Goal: Task Accomplishment & Management: Manage account settings

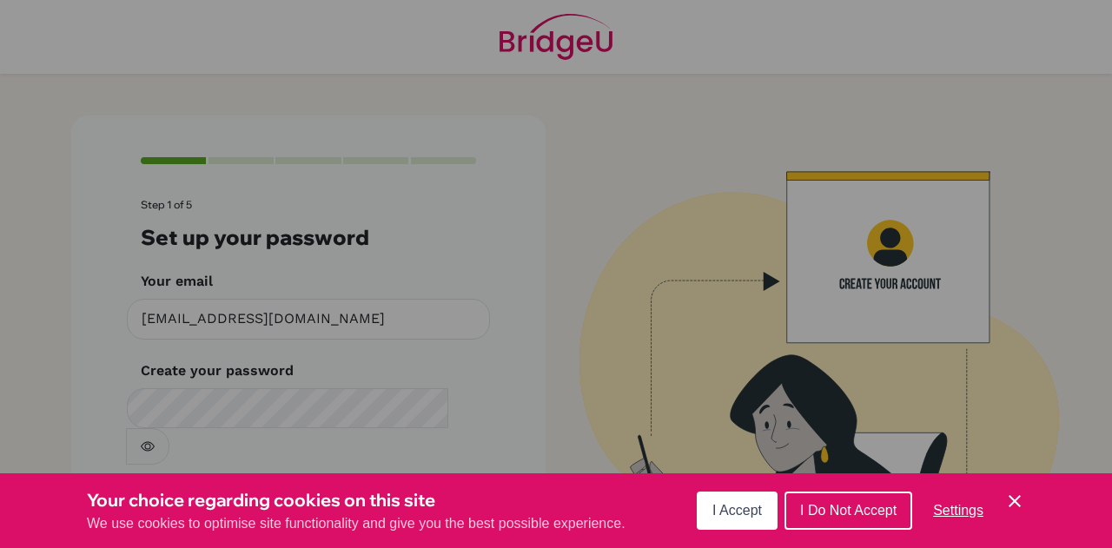
scroll to position [46, 0]
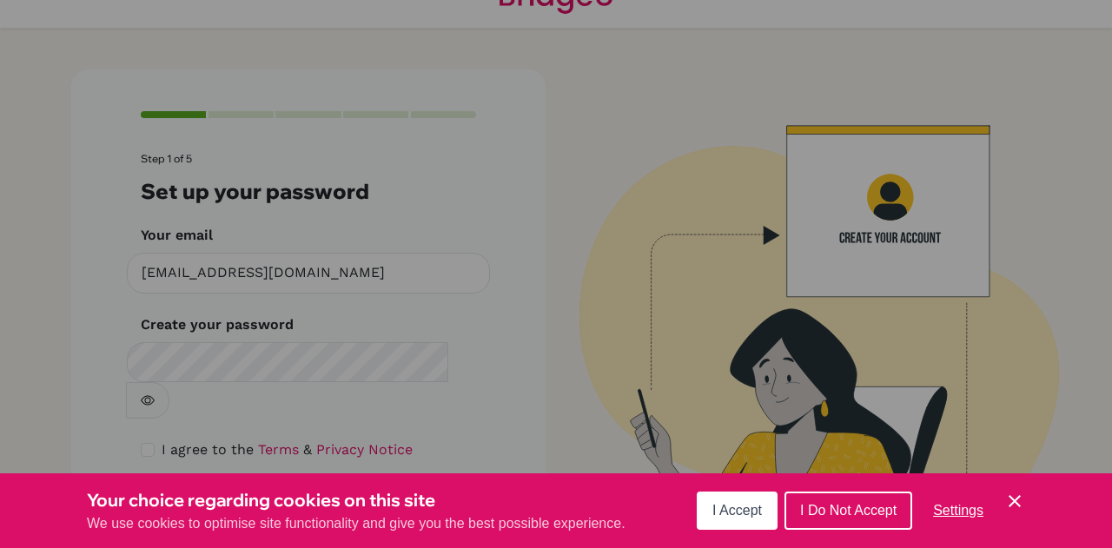
click at [731, 499] on button "I Accept" at bounding box center [737, 511] width 81 height 38
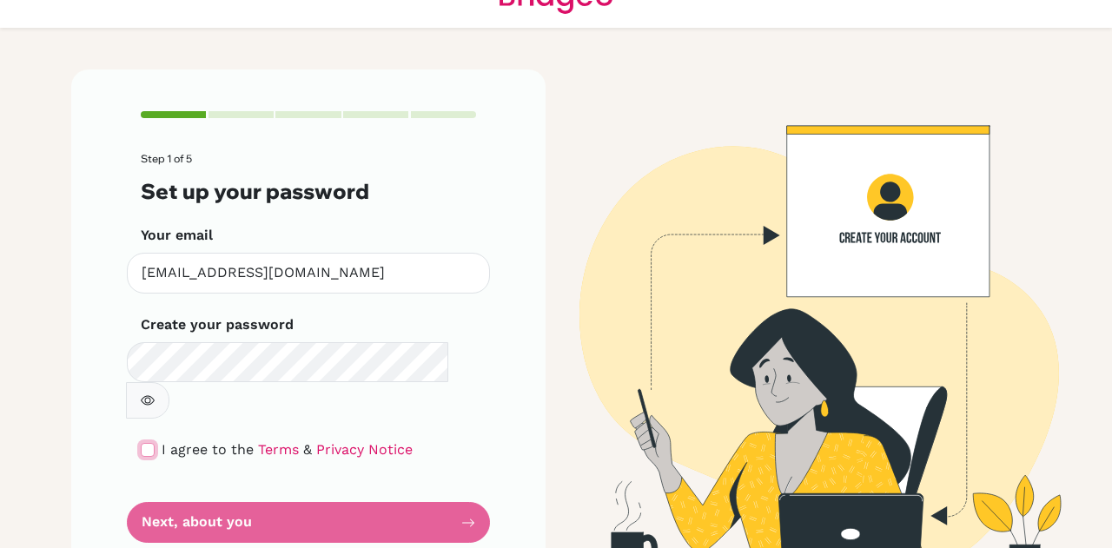
click at [142, 443] on input "checkbox" at bounding box center [148, 450] width 14 height 14
checkbox input "true"
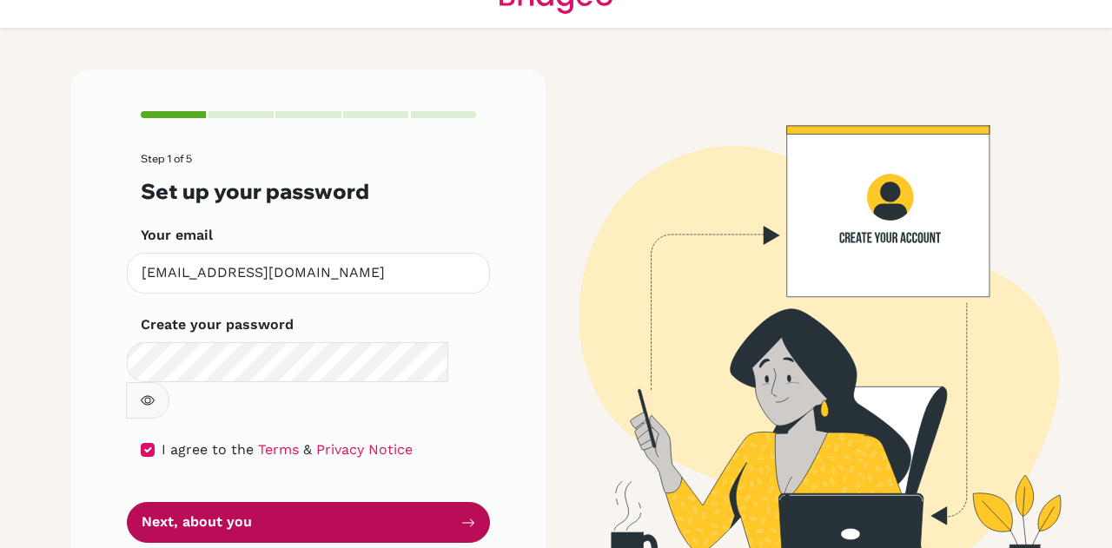
click at [349, 502] on button "Next, about you" at bounding box center [308, 522] width 363 height 41
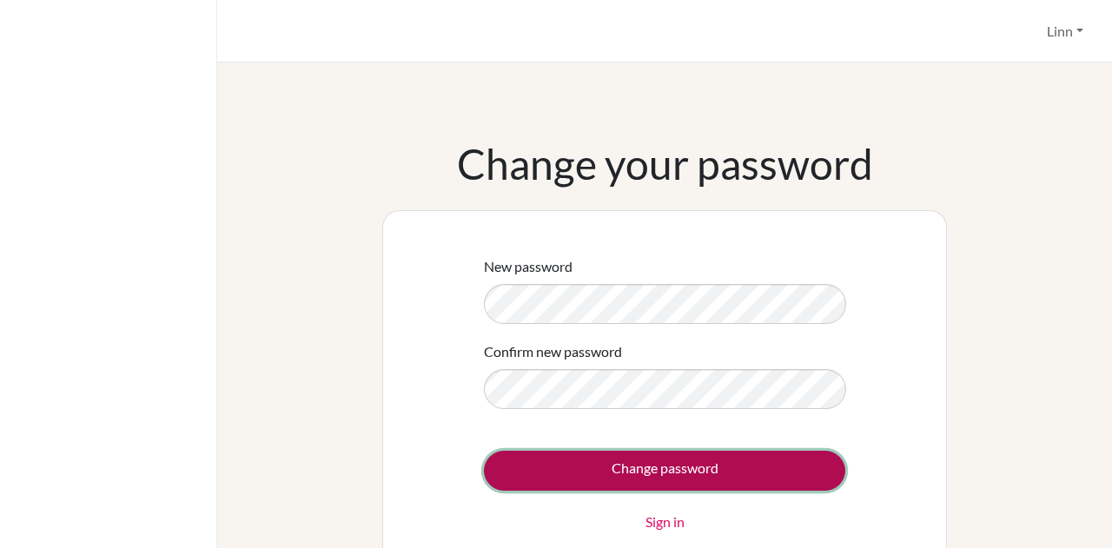
click at [525, 477] on input "Change password" at bounding box center [664, 471] width 361 height 40
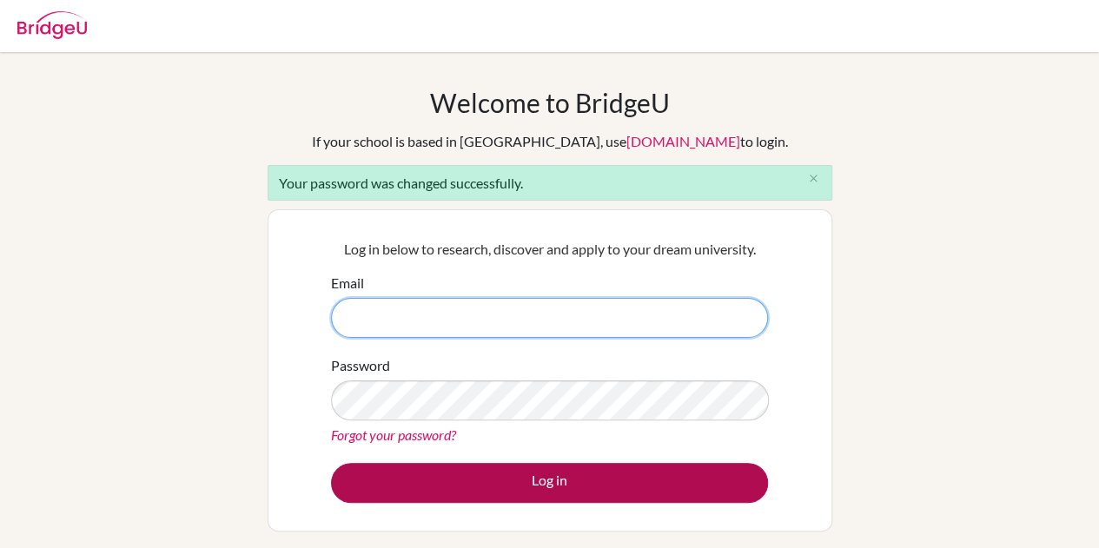
type input "[EMAIL_ADDRESS][DOMAIN_NAME]"
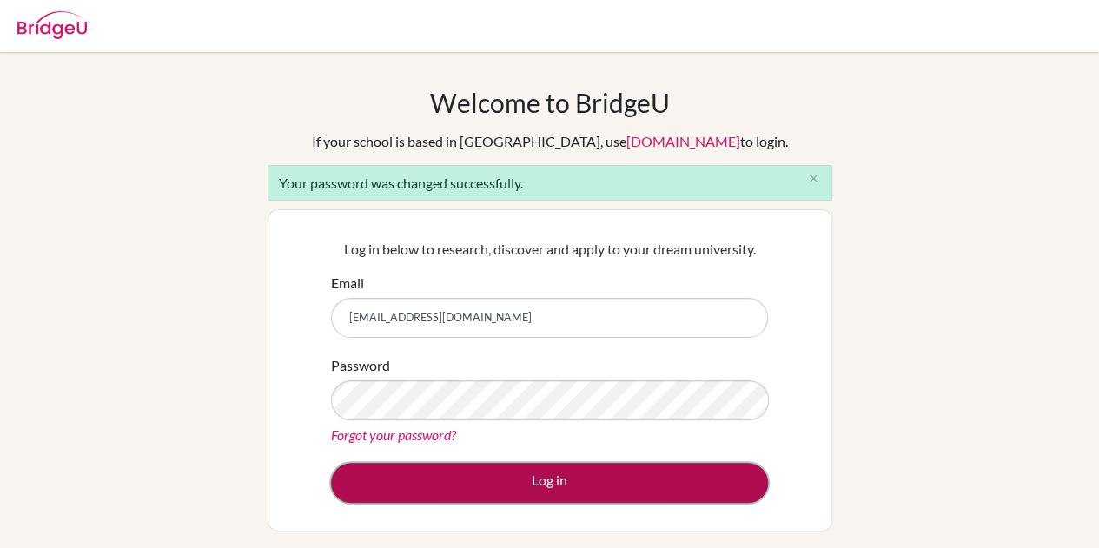
click at [496, 477] on button "Log in" at bounding box center [549, 483] width 437 height 40
